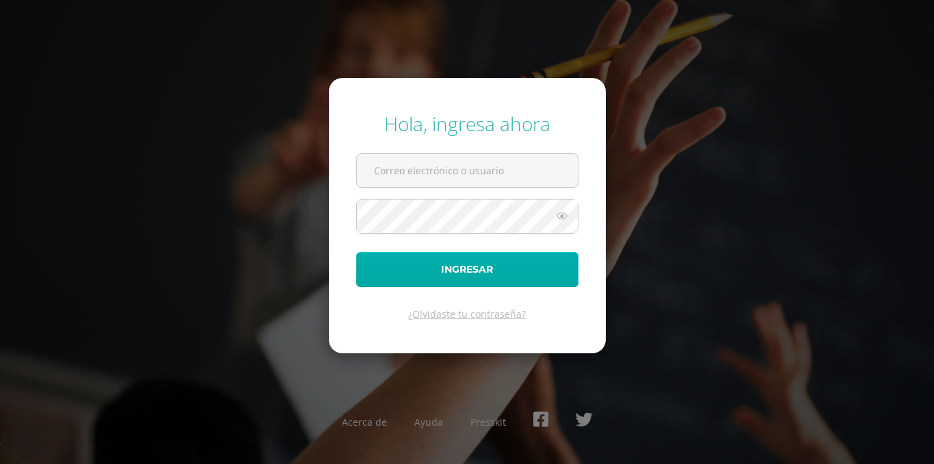
type input "alumno17ma104@integralamericano.edu.gt"
click at [541, 268] on button "Ingresar" at bounding box center [467, 269] width 222 height 35
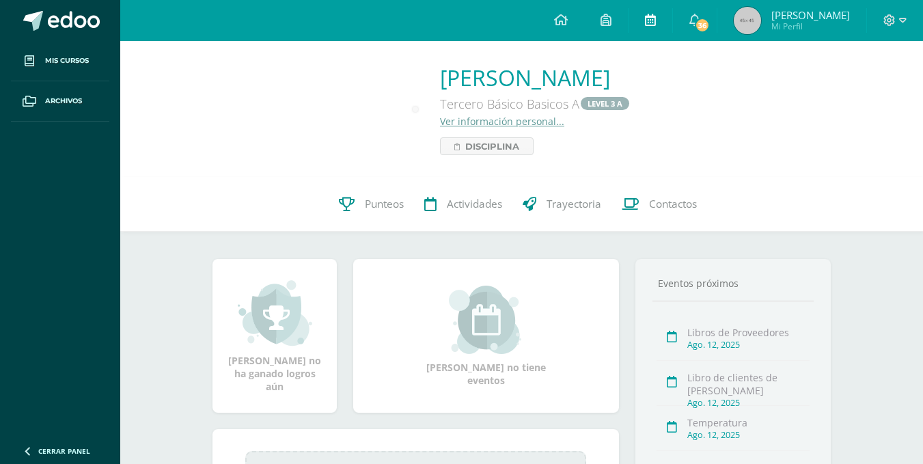
click at [673, 26] on link at bounding box center [651, 20] width 44 height 41
click at [690, 26] on link "36" at bounding box center [695, 20] width 44 height 41
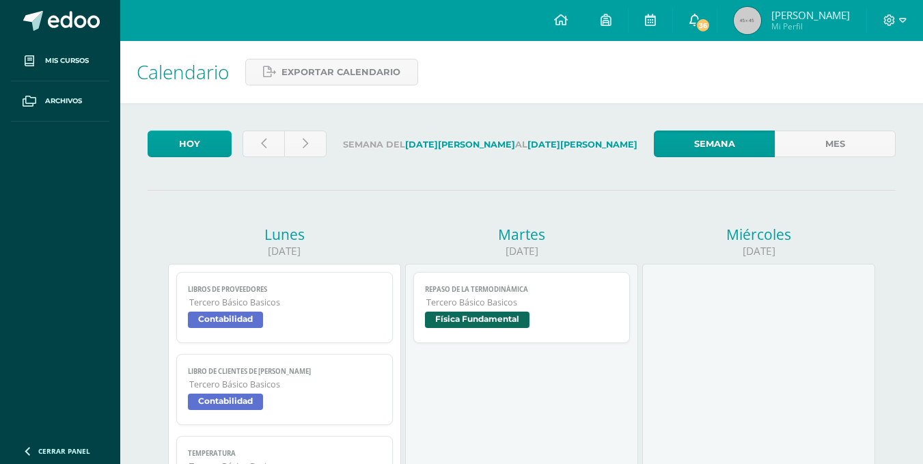
click at [706, 32] on link "36" at bounding box center [695, 20] width 44 height 41
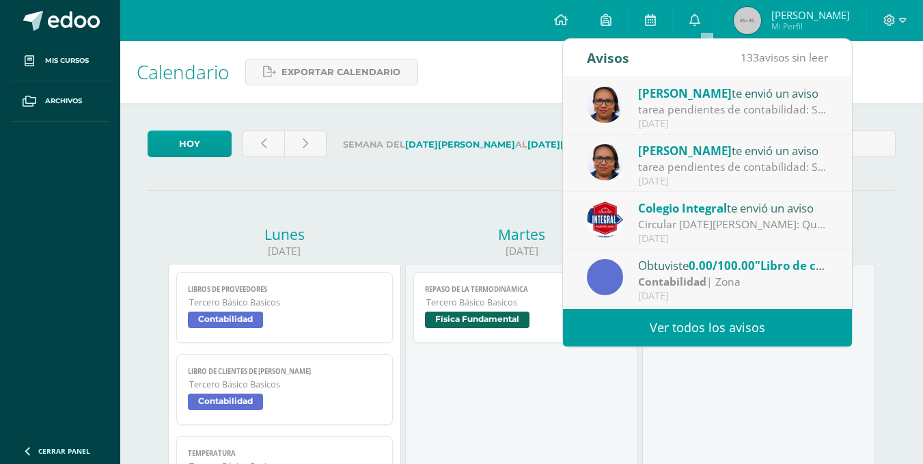
click at [712, 323] on link "Ver todos los avisos" at bounding box center [707, 328] width 289 height 38
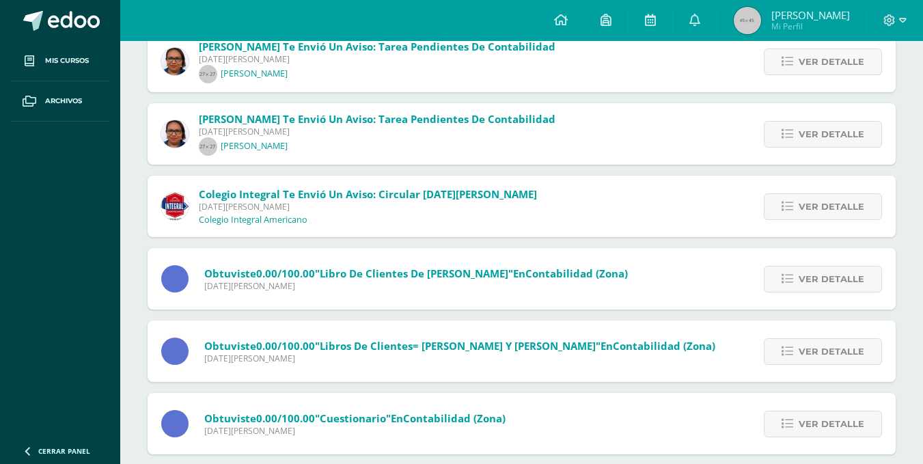
scroll to position [180, 0]
click at [793, 267] on link "Ver detalle" at bounding box center [823, 278] width 118 height 27
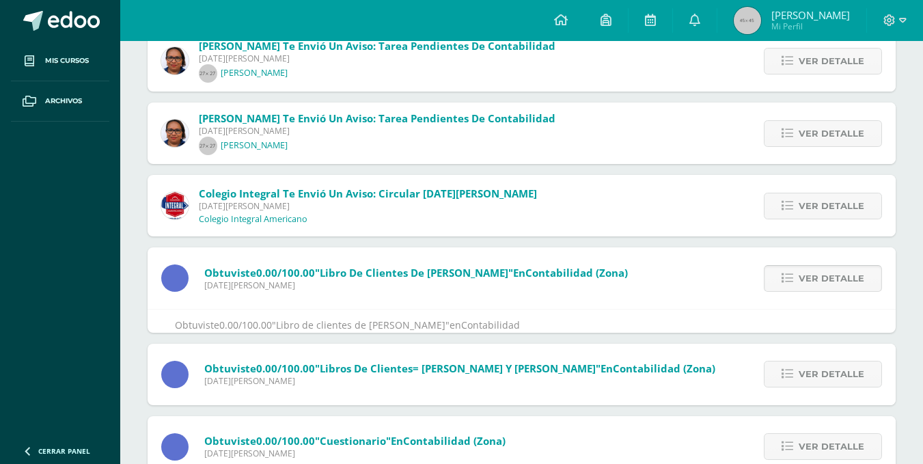
click at [793, 267] on link "Ver detalle" at bounding box center [823, 278] width 118 height 27
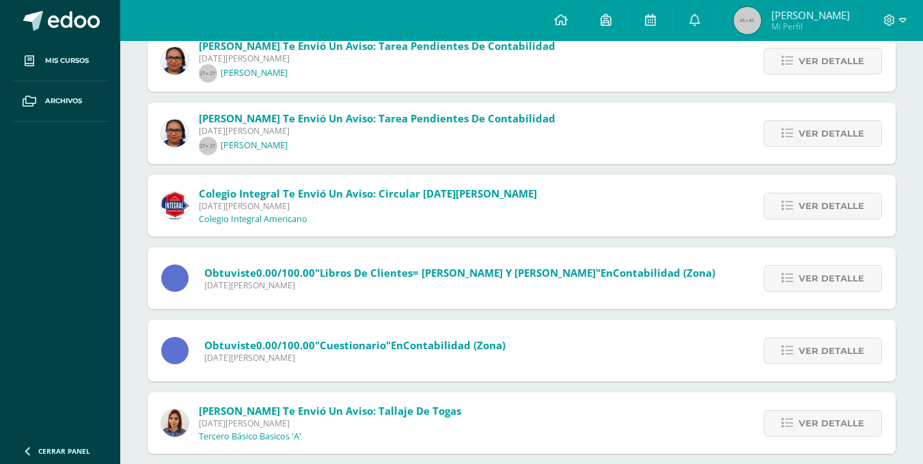
click at [793, 267] on link "Ver detalle" at bounding box center [823, 278] width 118 height 27
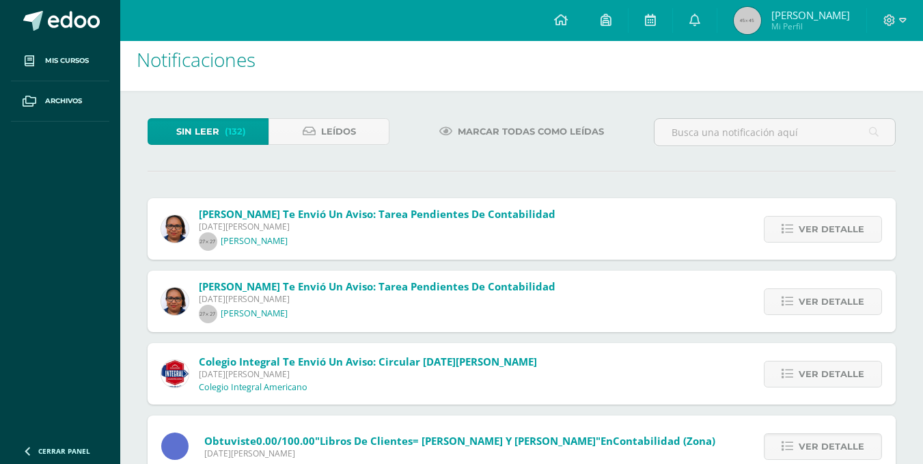
scroll to position [0, 0]
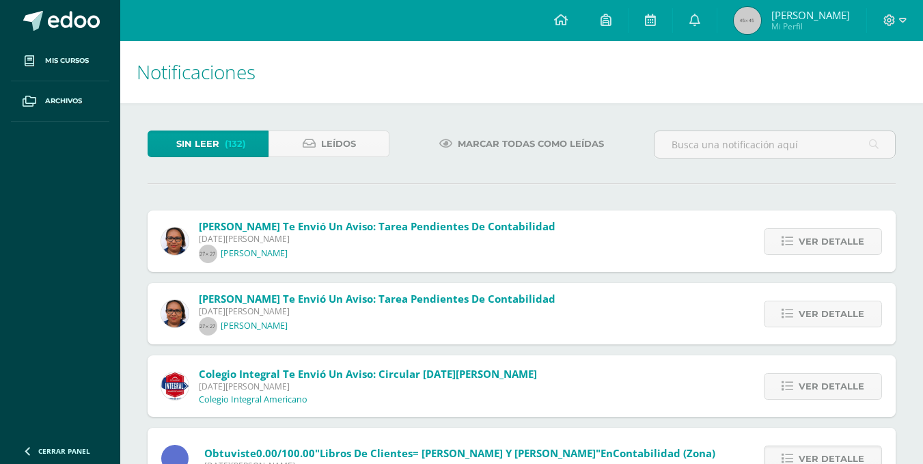
click at [781, 33] on span "Armando José Mi Perfil" at bounding box center [792, 20] width 122 height 27
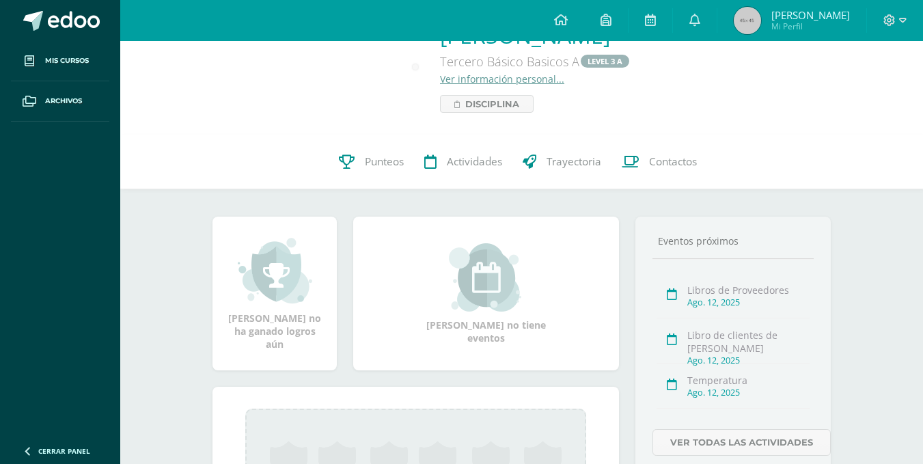
scroll to position [43, 0]
click at [388, 150] on link "Punteos" at bounding box center [371, 161] width 85 height 55
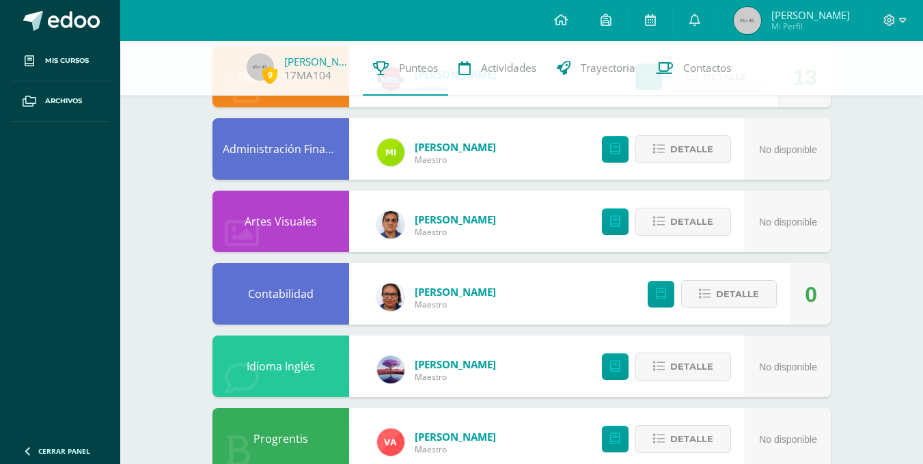
scroll to position [822, 0]
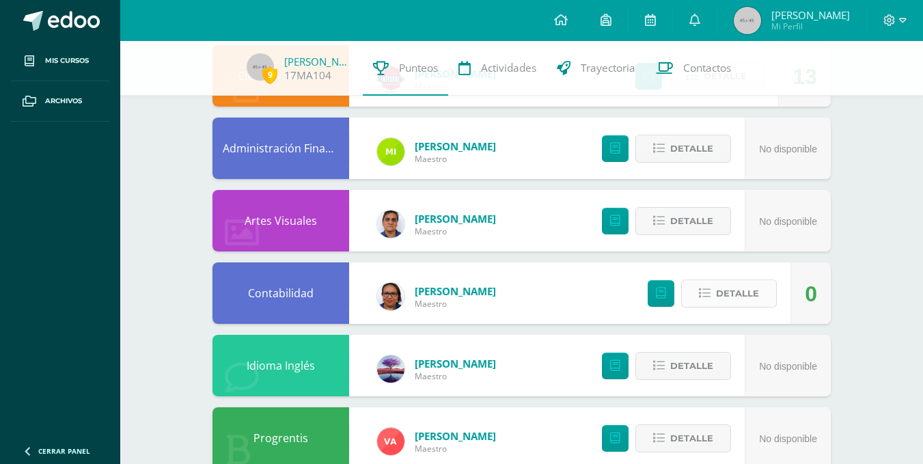
click at [741, 294] on span "Detalle" at bounding box center [737, 293] width 43 height 25
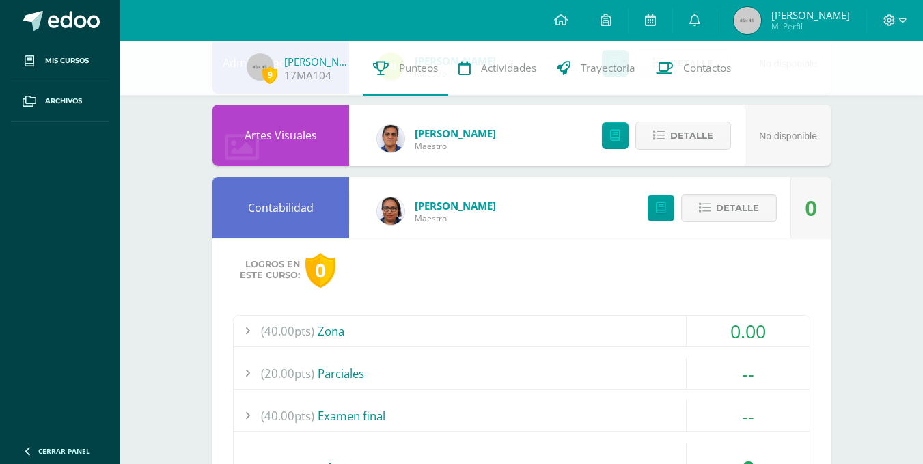
scroll to position [966, 0]
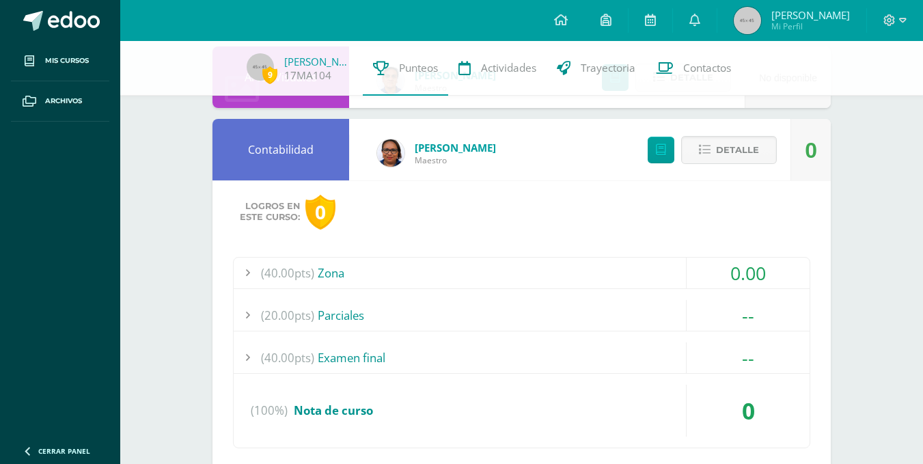
click at [608, 265] on div "(40.00pts) Zona" at bounding box center [522, 273] width 576 height 31
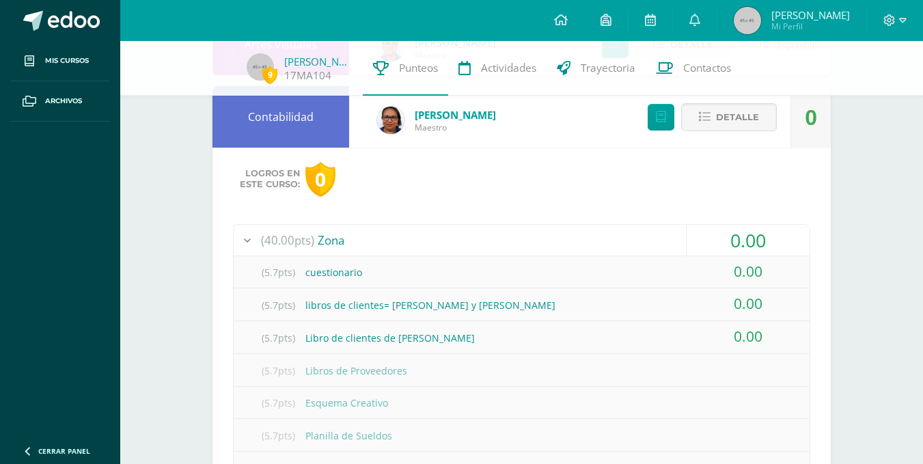
scroll to position [999, 0]
